Goal: Transaction & Acquisition: Purchase product/service

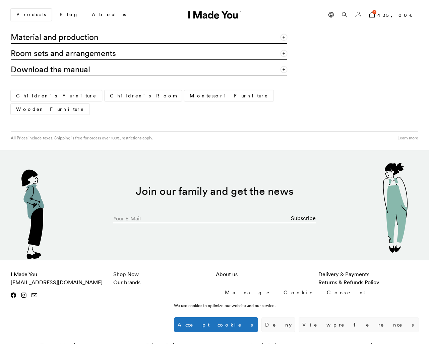
scroll to position [635, 0]
type input "[EMAIL_ADDRESS][DOMAIN_NAME]"
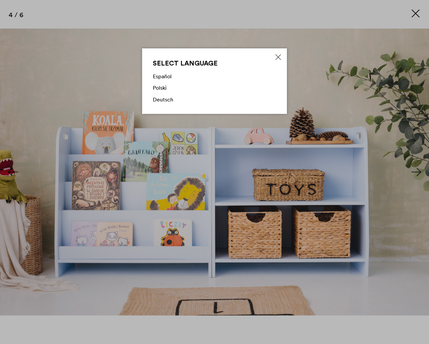
scroll to position [635, 0]
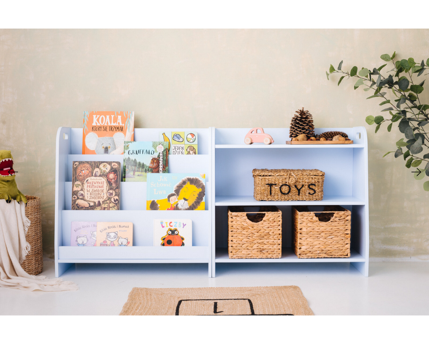
scroll to position [635, 0]
